Goal: Task Accomplishment & Management: Manage account settings

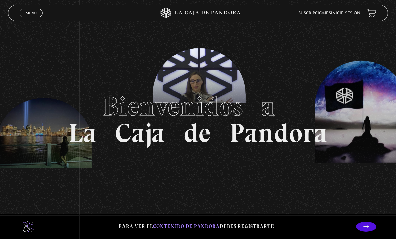
click at [182, 18] on icon at bounding box center [198, 13] width 119 height 10
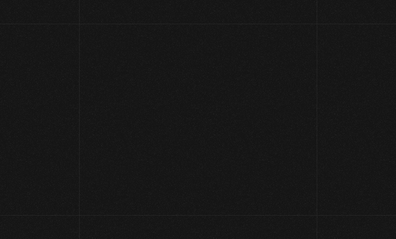
click at [201, 16] on icon at bounding box center [197, 12] width 111 height 9
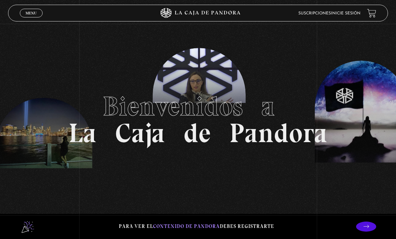
click at [41, 16] on link "Menu Cerrar" at bounding box center [31, 13] width 23 height 9
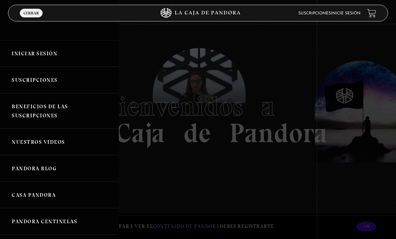
click at [63, 57] on link "Iniciar Sesión" at bounding box center [59, 53] width 119 height 26
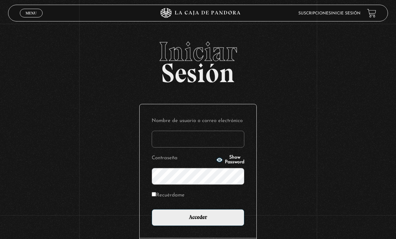
click at [205, 138] on input "Nombre de usuario o correo electrónico" at bounding box center [198, 139] width 93 height 17
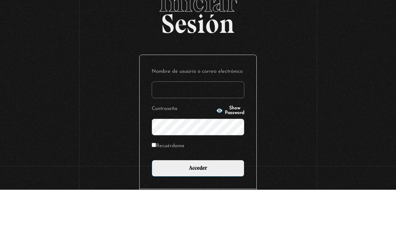
click at [108, 67] on div "Iniciar Sesión Nombre de usuario o correo electrónico Contraseña Show Password …" at bounding box center [198, 164] width 396 height 253
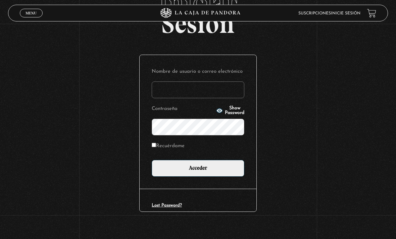
click at [159, 90] on input "Nombre de usuario o correo electrónico" at bounding box center [198, 89] width 93 height 17
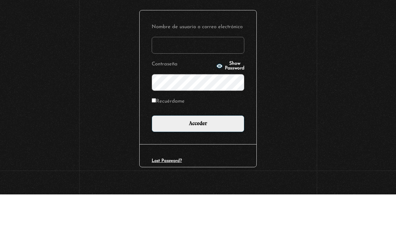
click at [101, 45] on div "Iniciar Sesión Nombre de usuario o correo electrónico Contraseña Show Password …" at bounding box center [198, 115] width 396 height 253
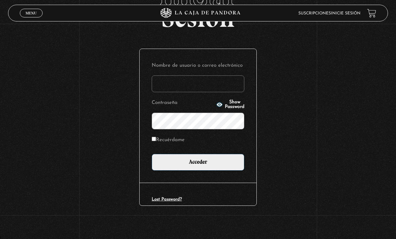
scroll to position [55, 0]
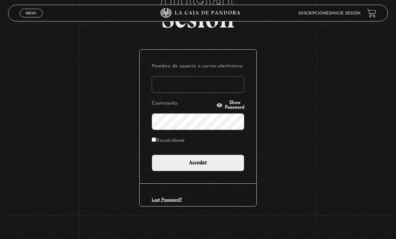
click at [184, 93] on input "Nombre de usuario o correo electrónico" at bounding box center [198, 84] width 93 height 17
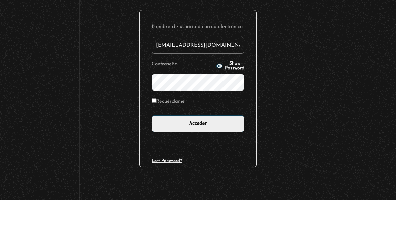
type input "jesigo2@hotmail.com"
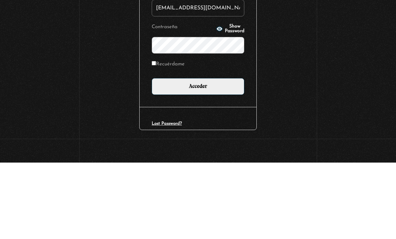
click at [198, 155] on input "Acceder" at bounding box center [198, 163] width 93 height 17
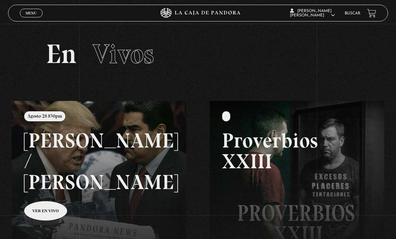
click at [51, 194] on link at bounding box center [210, 220] width 396 height 239
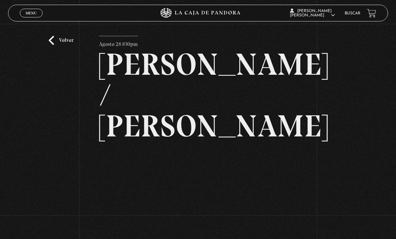
scroll to position [14, 0]
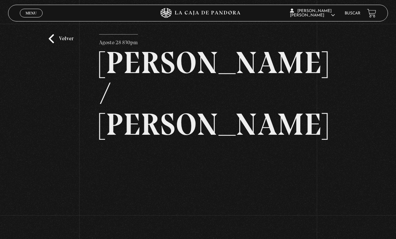
click at [68, 43] on link "Volver" at bounding box center [61, 38] width 25 height 9
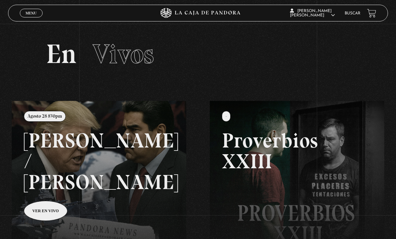
click at [53, 190] on link at bounding box center [210, 220] width 396 height 239
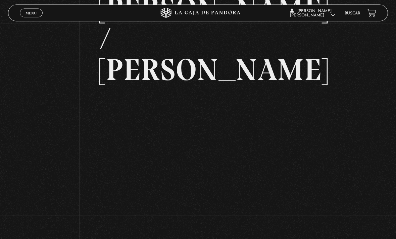
scroll to position [65, 0]
